Goal: Task Accomplishment & Management: Use online tool/utility

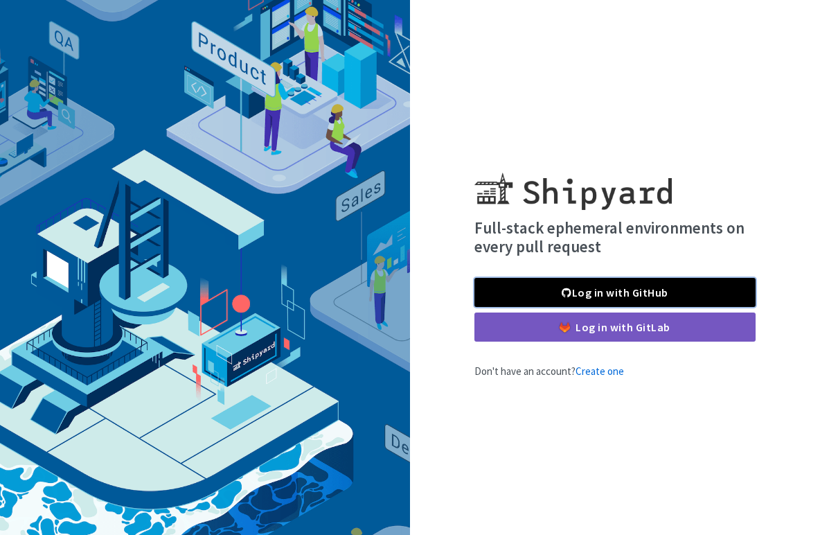
click at [594, 284] on link "Log in with GitHub" at bounding box center [614, 292] width 281 height 29
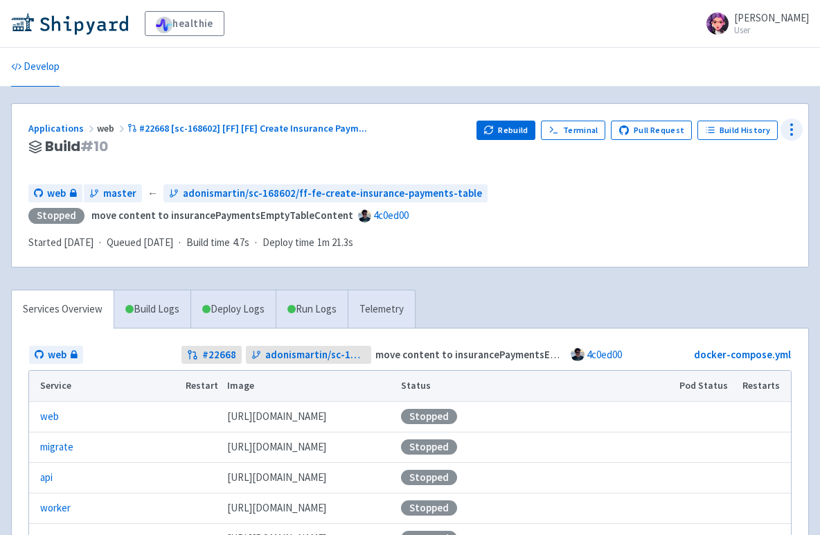
click at [792, 134] on circle at bounding box center [791, 134] width 1 height 1
click at [616, 202] on div "web master ← adonismartin/sc-168602/ff-fe-create-insurance-payments-table Stopp…" at bounding box center [409, 203] width 763 height 39
click at [725, 131] on link "Build History" at bounding box center [738, 130] width 80 height 19
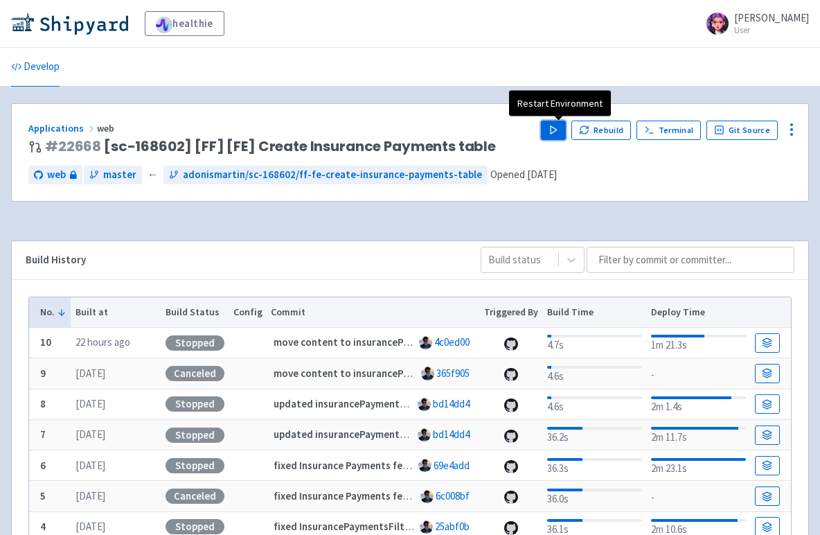
click at [561, 138] on button "Play" at bounding box center [553, 130] width 25 height 19
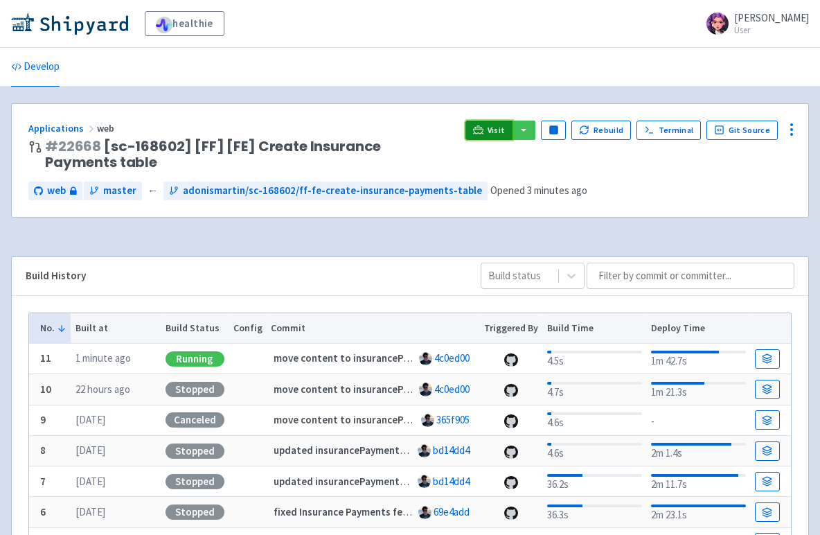
click at [510, 126] on link "Visit" at bounding box center [488, 130] width 47 height 19
